Goal: Information Seeking & Learning: Compare options

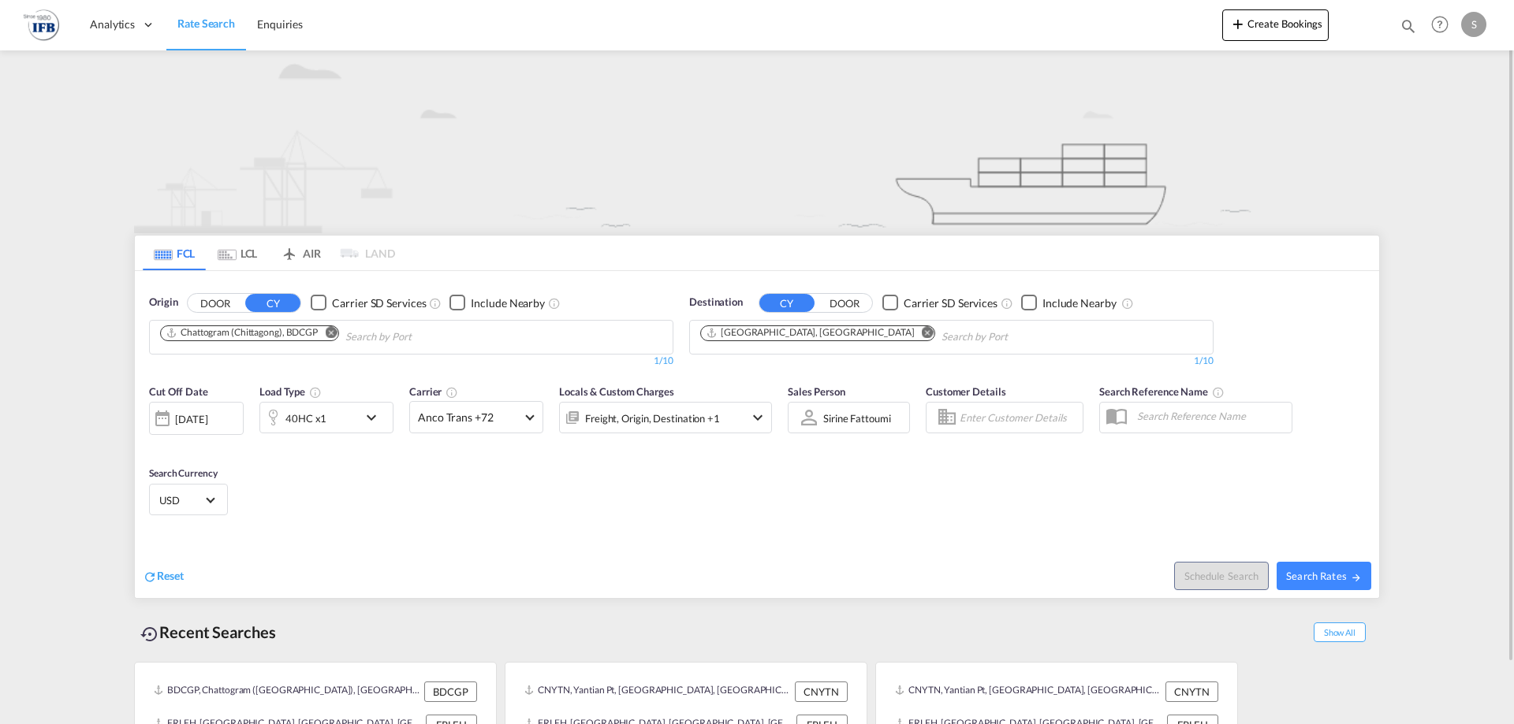
click at [193, 416] on div "[DATE]" at bounding box center [191, 419] width 32 height 14
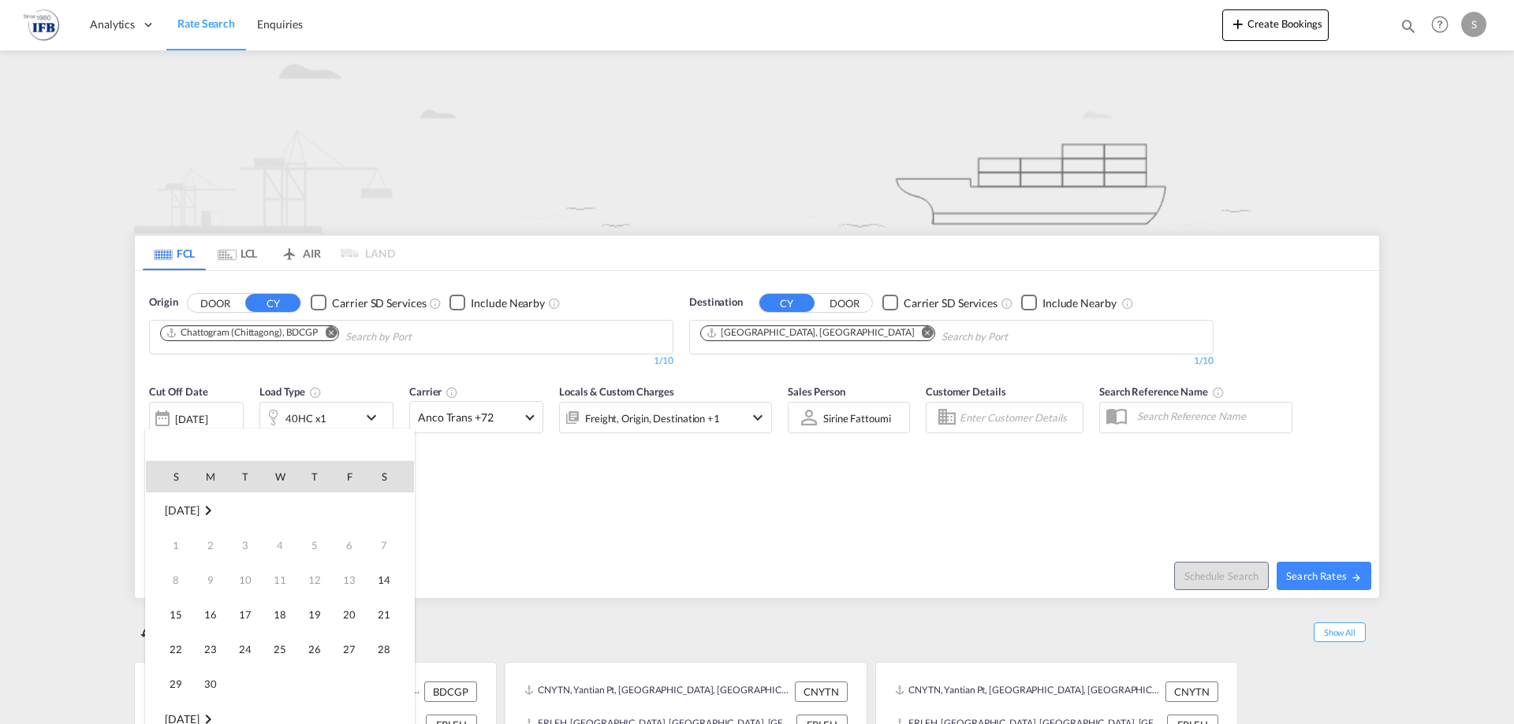
scroll to position [627, 0]
click at [383, 610] on span "20" at bounding box center [384, 615] width 32 height 32
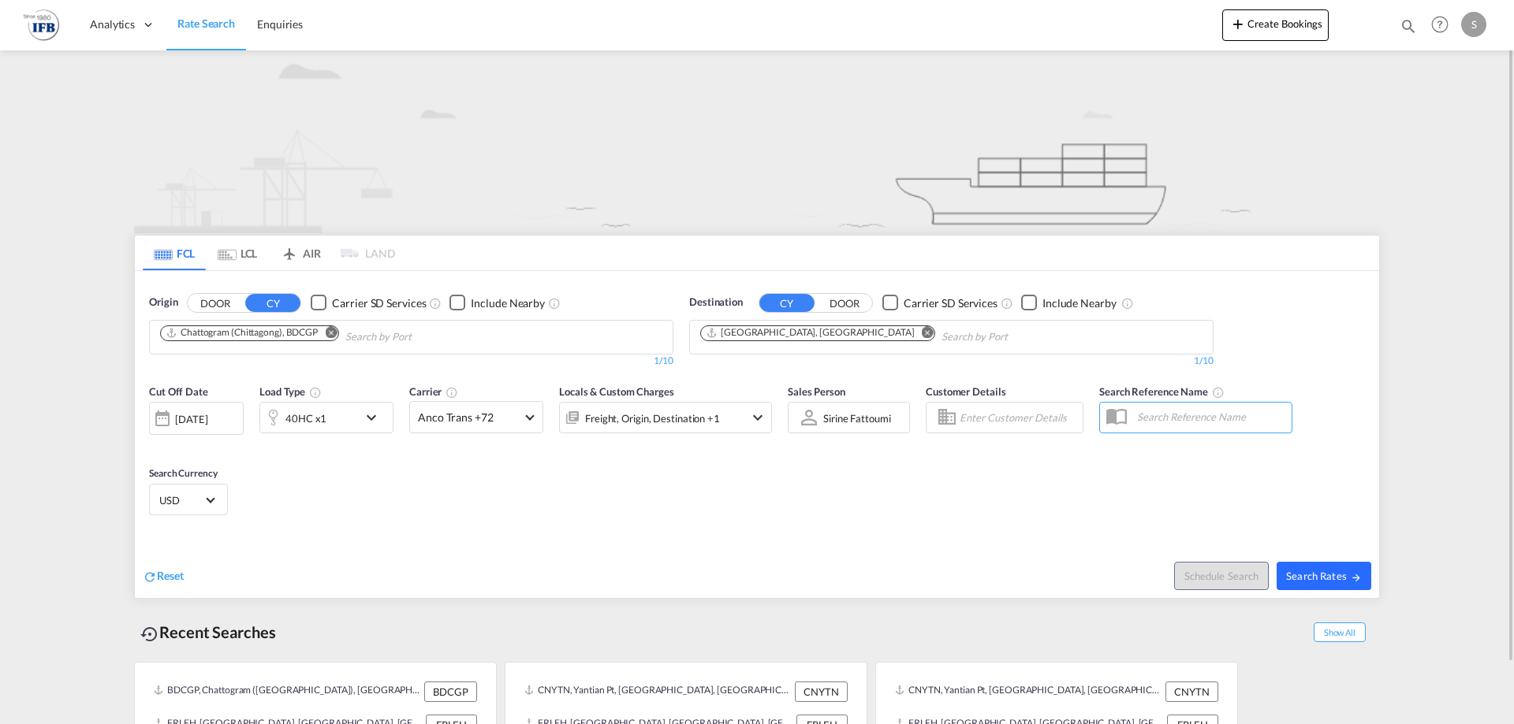
click at [1319, 583] on button "Search Rates" at bounding box center [1323, 576] width 95 height 28
type input "BDCGP to FRLEH / [DATE]"
